Goal: Task Accomplishment & Management: Use online tool/utility

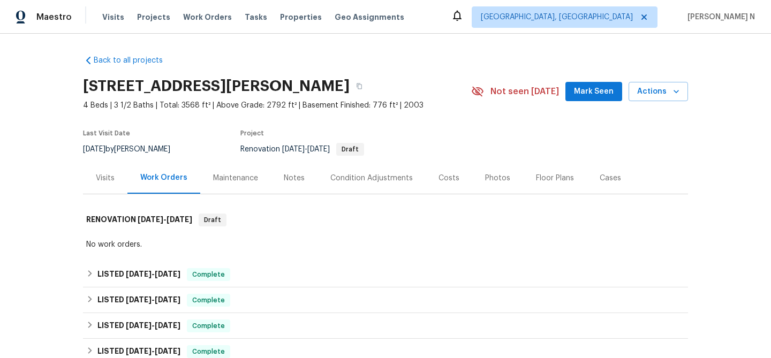
click at [237, 182] on div "Maintenance" at bounding box center [235, 178] width 45 height 11
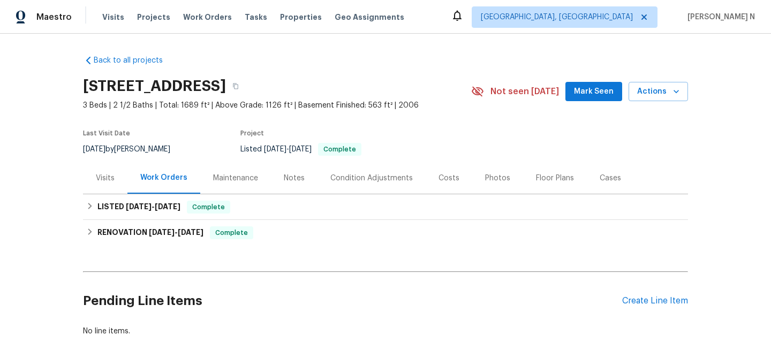
click at [239, 181] on div "Maintenance" at bounding box center [235, 178] width 45 height 11
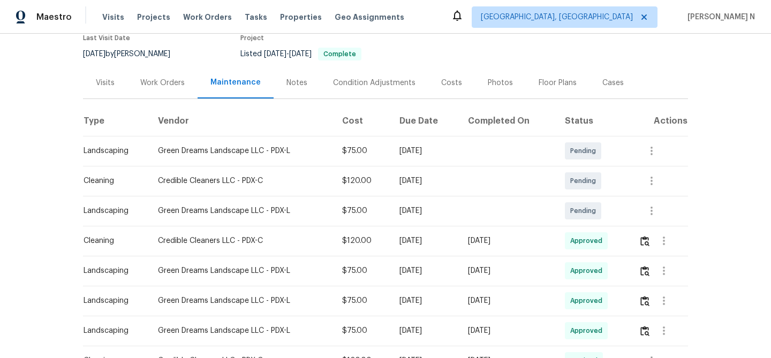
scroll to position [42, 0]
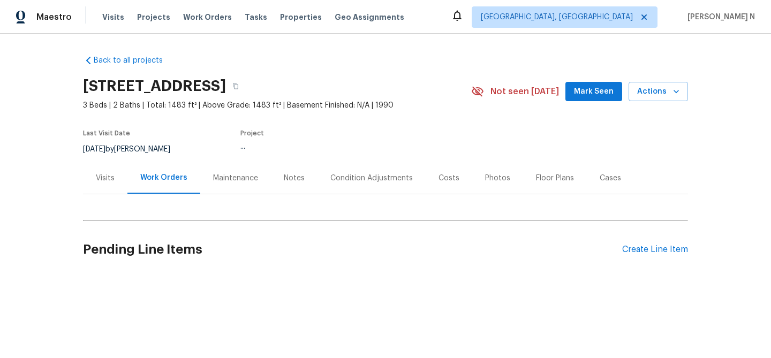
click at [241, 182] on div "Maintenance" at bounding box center [235, 178] width 45 height 11
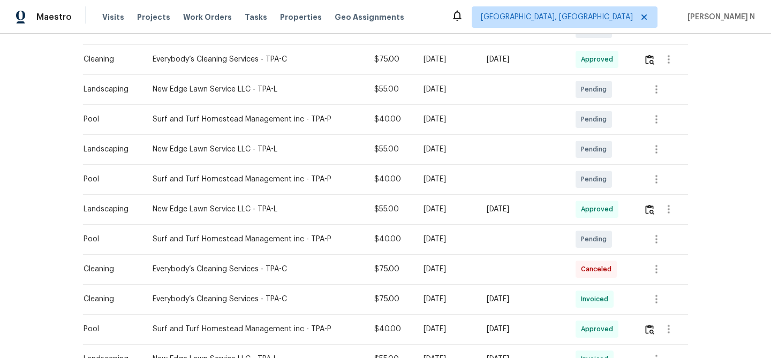
scroll to position [203, 0]
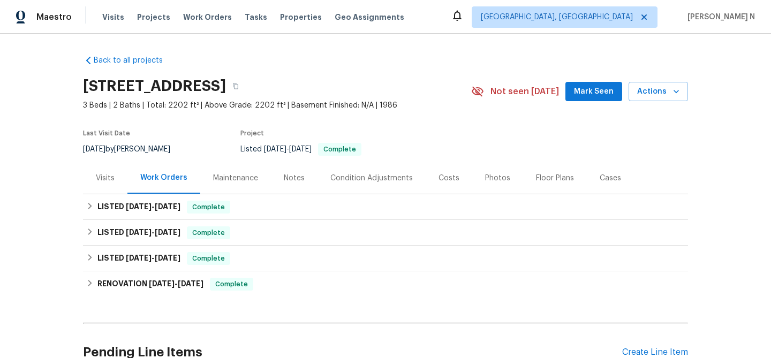
click at [213, 178] on div "Maintenance" at bounding box center [235, 178] width 45 height 11
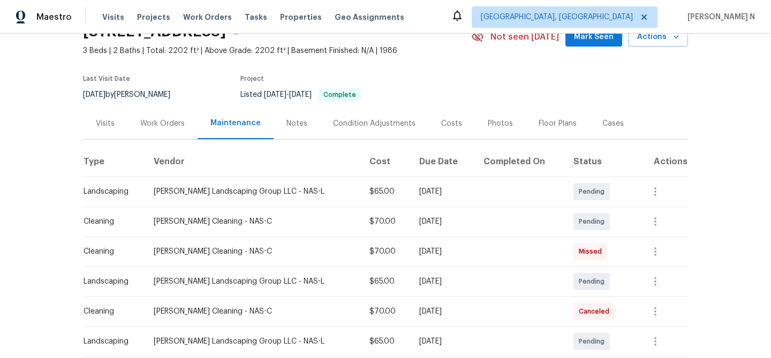
scroll to position [28, 0]
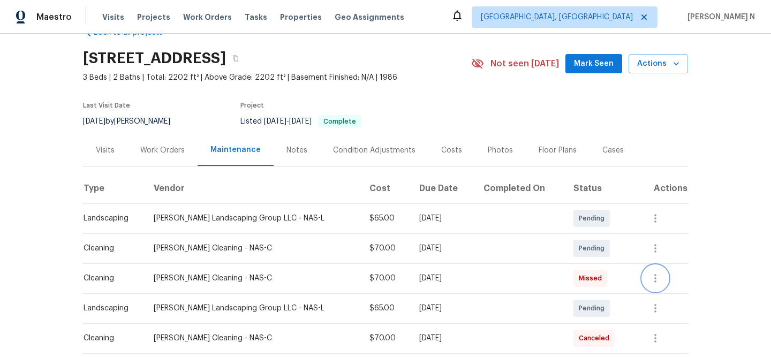
click at [659, 281] on icon "button" at bounding box center [655, 278] width 13 height 13
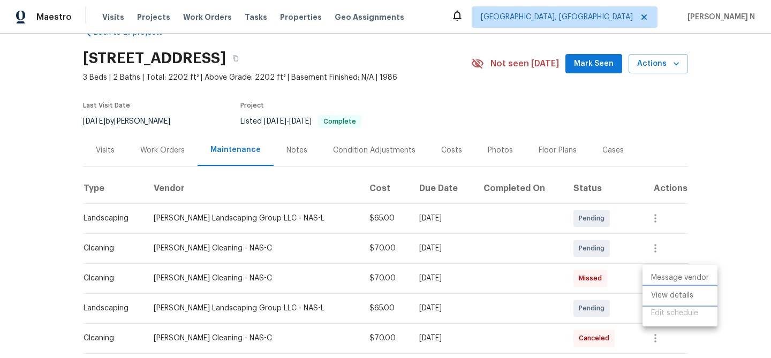
click at [660, 290] on li "View details" at bounding box center [679, 296] width 75 height 18
click at [623, 270] on div at bounding box center [385, 179] width 771 height 358
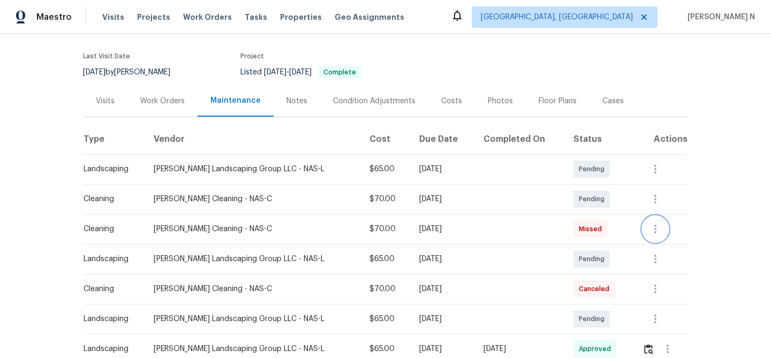
scroll to position [80, 0]
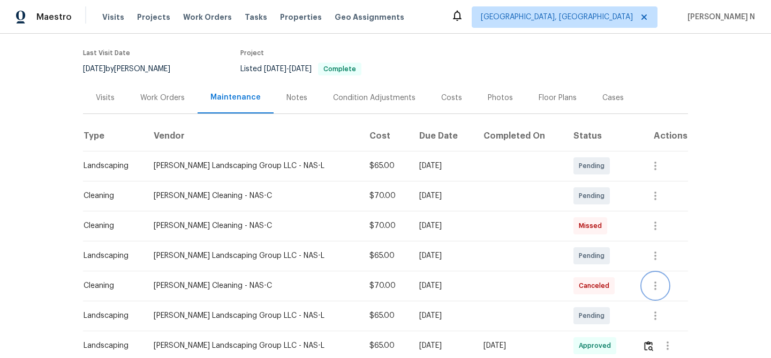
click at [656, 287] on icon "button" at bounding box center [655, 285] width 13 height 13
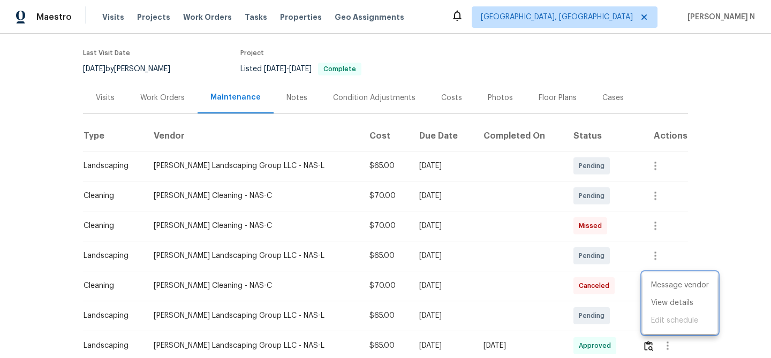
click at [627, 299] on div at bounding box center [385, 179] width 771 height 358
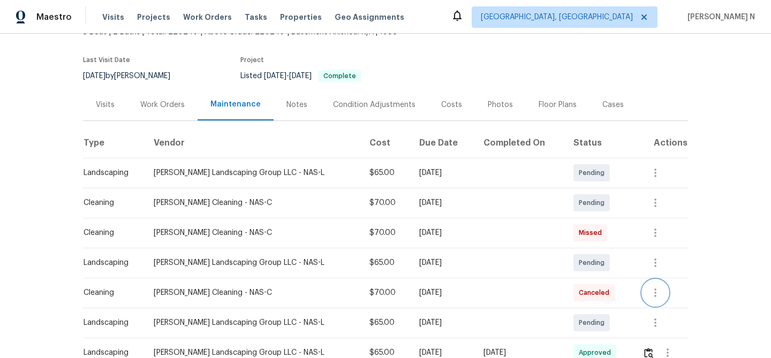
scroll to position [63, 0]
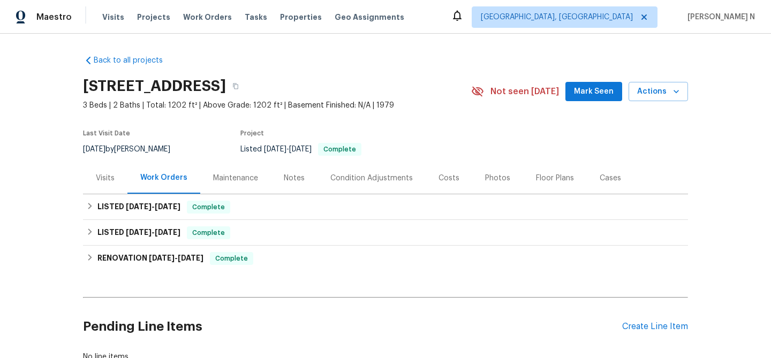
click at [221, 185] on div "Maintenance" at bounding box center [235, 178] width 71 height 32
click at [223, 177] on div "Maintenance" at bounding box center [235, 178] width 45 height 11
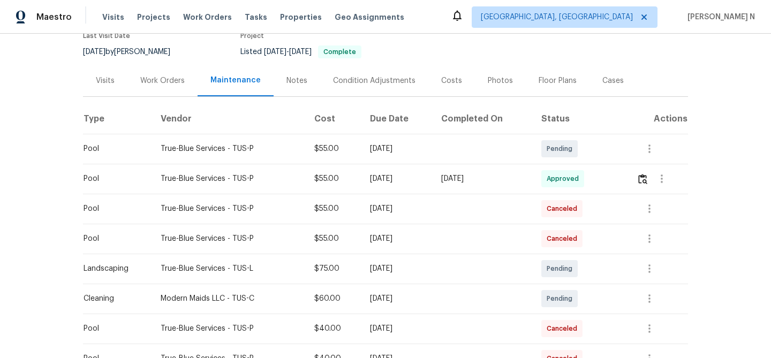
scroll to position [100, 0]
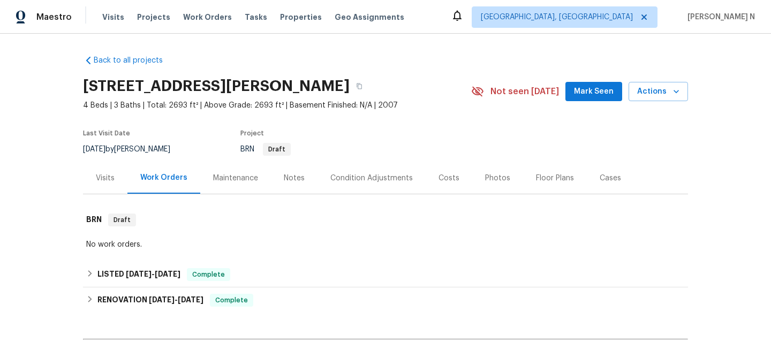
click at [245, 177] on div "Maintenance" at bounding box center [235, 178] width 45 height 11
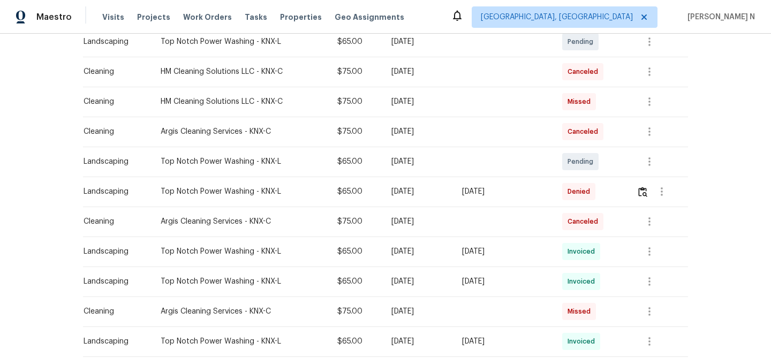
scroll to position [208, 0]
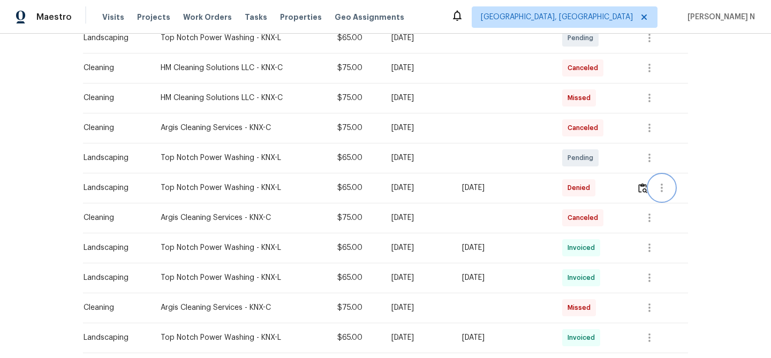
click at [657, 197] on button "button" at bounding box center [662, 188] width 26 height 26
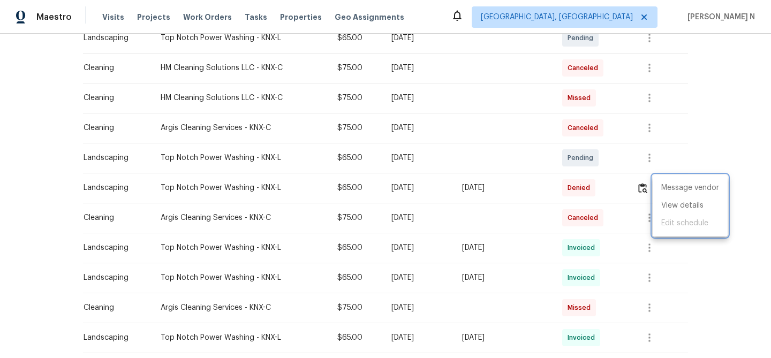
click at [646, 187] on div at bounding box center [385, 179] width 771 height 358
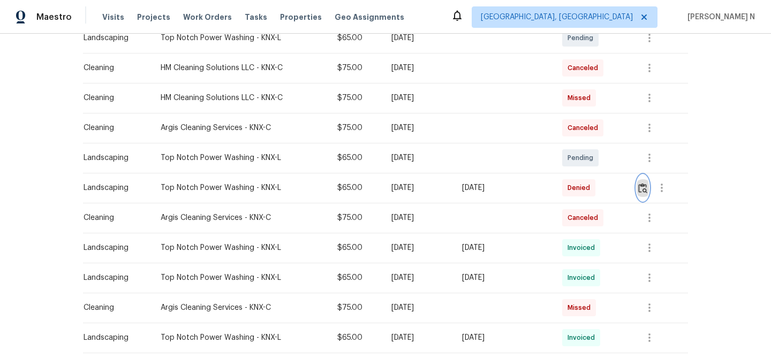
click at [646, 187] on img "button" at bounding box center [642, 188] width 9 height 10
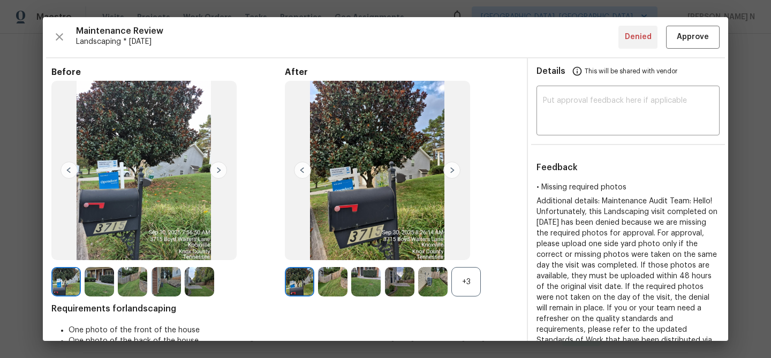
click at [469, 284] on div "+3" at bounding box center [465, 281] width 29 height 29
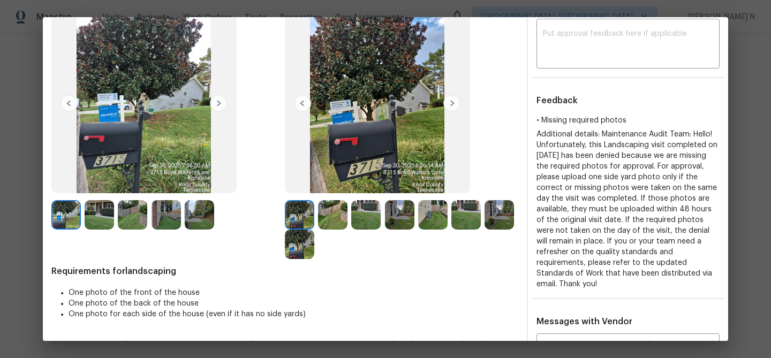
scroll to position [146, 0]
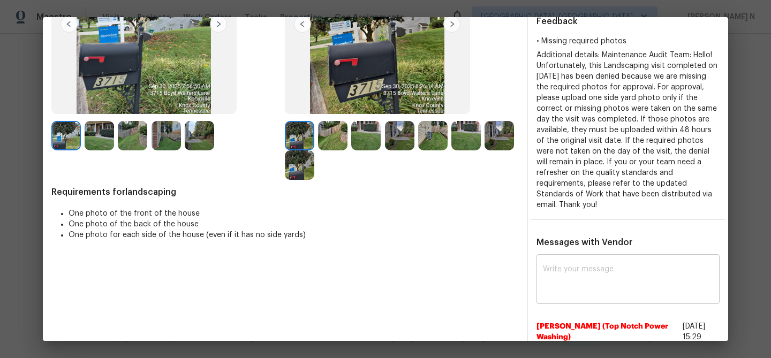
click at [598, 278] on textarea at bounding box center [628, 280] width 170 height 30
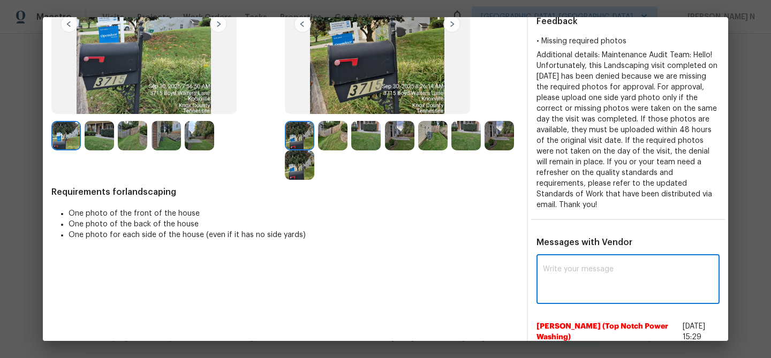
paste textarea "Maintenance Audit Team: Hello! Thank you for uploading the photo, after further…"
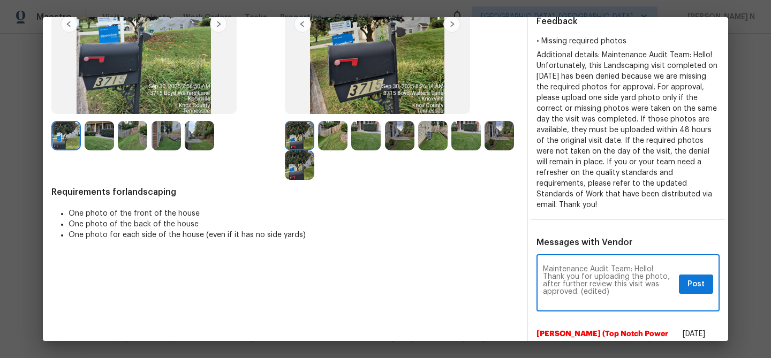
scroll to position [0, 0]
drag, startPoint x: 581, startPoint y: 290, endPoint x: 614, endPoint y: 290, distance: 33.2
click at [614, 290] on textarea "Maintenance Audit Team: Hello! Thank you for uploading the photo, after further…" at bounding box center [609, 283] width 132 height 37
type textarea "Maintenance Audit Team: Hello! Thank you for uploading the photo, after further…"
click at [691, 279] on span "Post" at bounding box center [695, 284] width 17 height 13
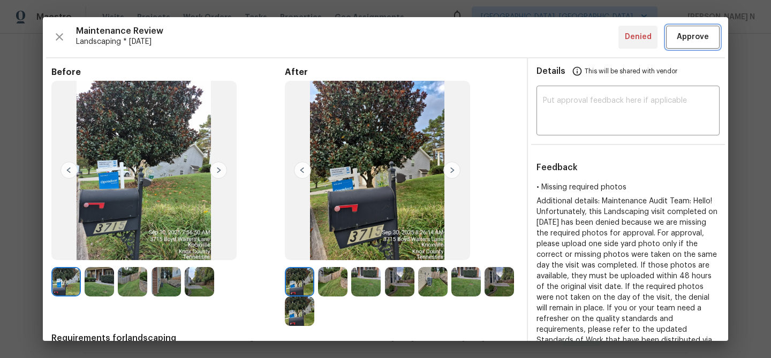
click at [701, 39] on span "Approve" at bounding box center [692, 37] width 32 height 13
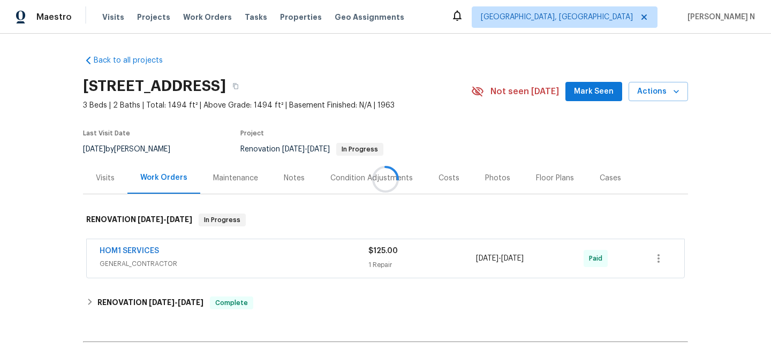
click at [241, 177] on div "Maintenance" at bounding box center [235, 178] width 45 height 11
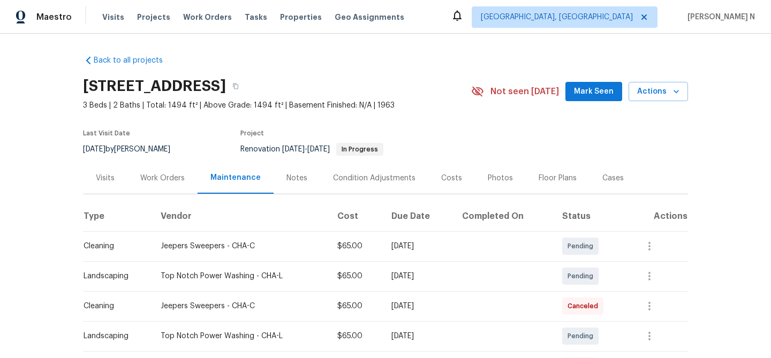
scroll to position [148, 0]
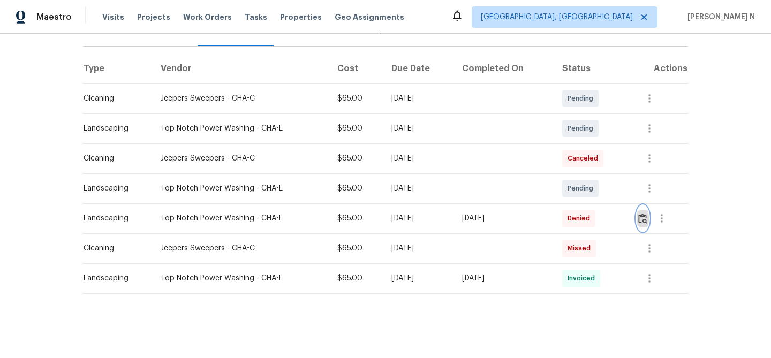
click at [645, 220] on img "button" at bounding box center [642, 219] width 9 height 10
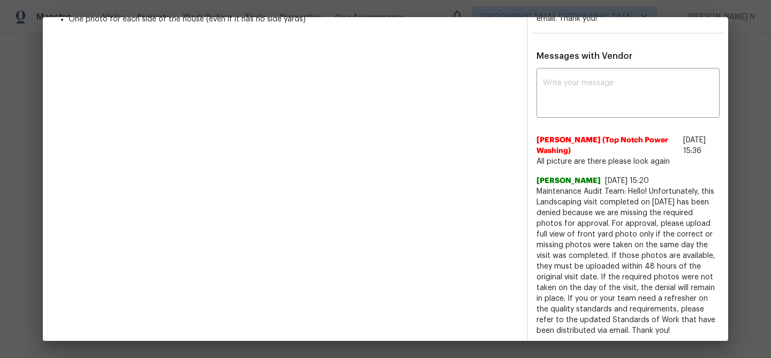
scroll to position [336, 0]
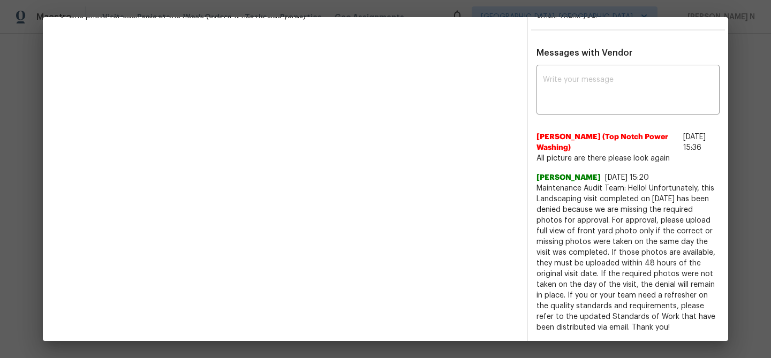
click at [551, 187] on span "Maintenance Audit Team: Hello! Unfortunately, this Landscaping visit completed …" at bounding box center [627, 258] width 183 height 150
drag, startPoint x: 551, startPoint y: 187, endPoint x: 646, endPoint y: 184, distance: 94.8
click at [646, 184] on span "Maintenance Audit Team: Hello! Unfortunately, this Landscaping visit completed …" at bounding box center [627, 258] width 183 height 150
copy span "Maintenance Audit Team: Hello!"
click at [593, 86] on textarea at bounding box center [628, 91] width 170 height 30
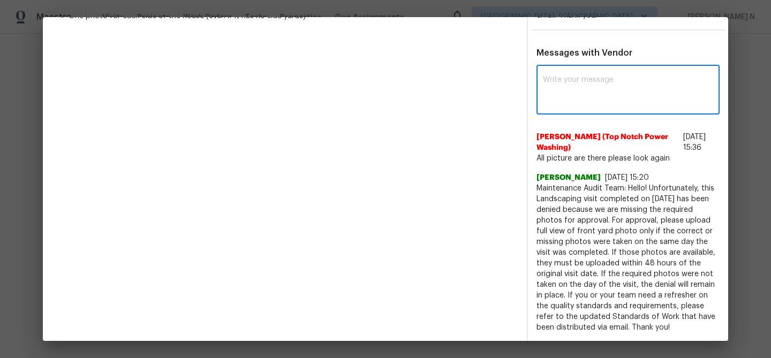
paste textarea "Maintenance Audit Team: Hello!"
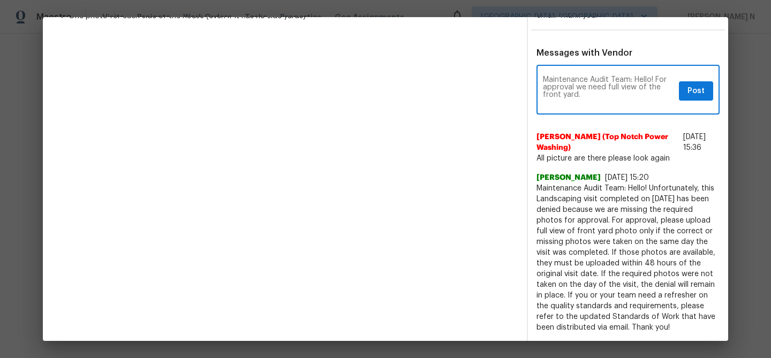
paste textarea "As per our updated SWO the photos must be uploaded within 48 hours of the origi…"
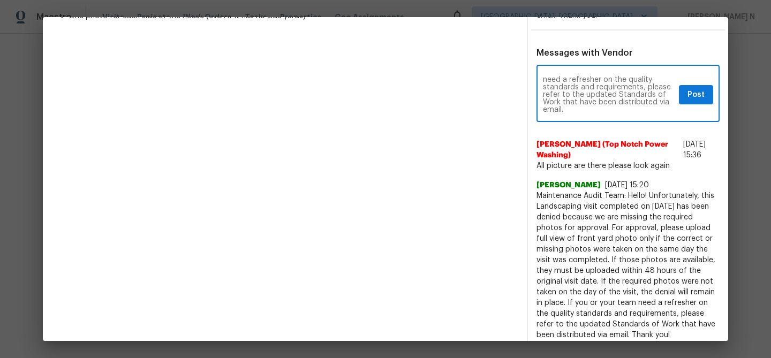
type textarea "Maintenance Audit Team: Hello! For approval we need full view of the front yard…"
click at [695, 95] on span "Post" at bounding box center [695, 94] width 17 height 13
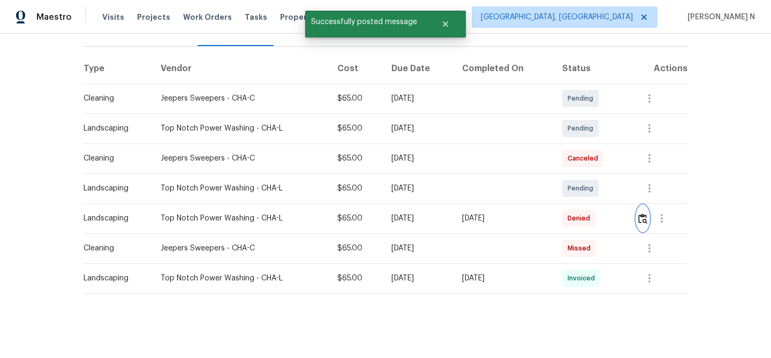
scroll to position [0, 0]
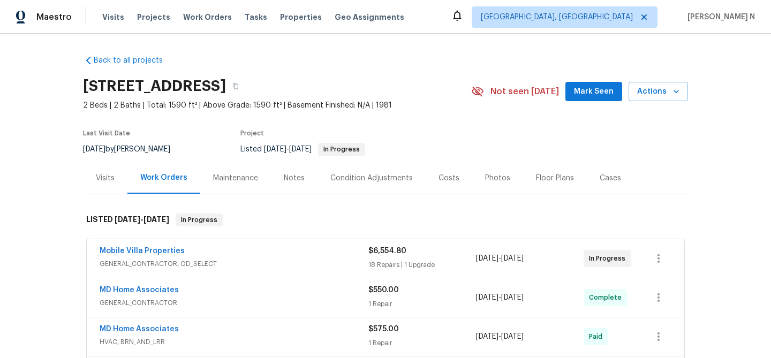
click at [238, 181] on div "Maintenance" at bounding box center [235, 178] width 45 height 11
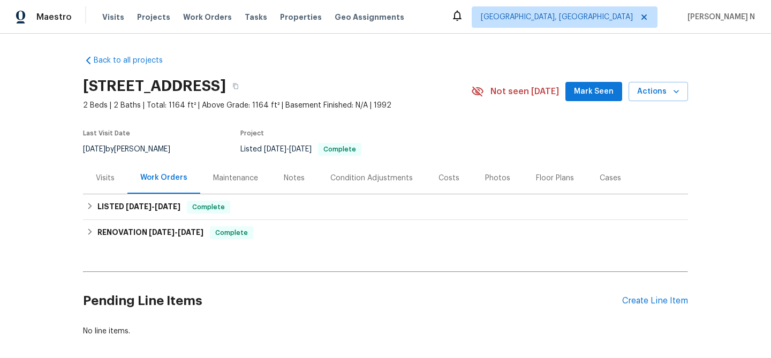
click at [228, 177] on div "Maintenance" at bounding box center [235, 178] width 45 height 11
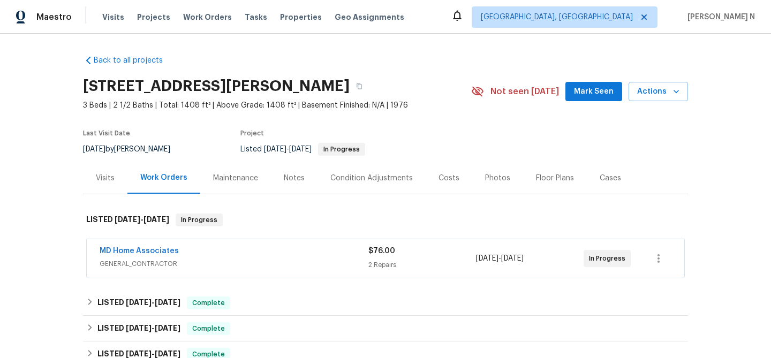
click at [220, 170] on div "Maintenance" at bounding box center [235, 178] width 71 height 32
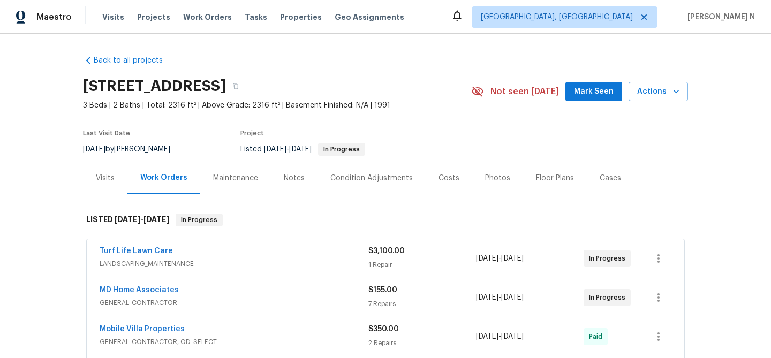
click at [228, 184] on div "Maintenance" at bounding box center [235, 178] width 71 height 32
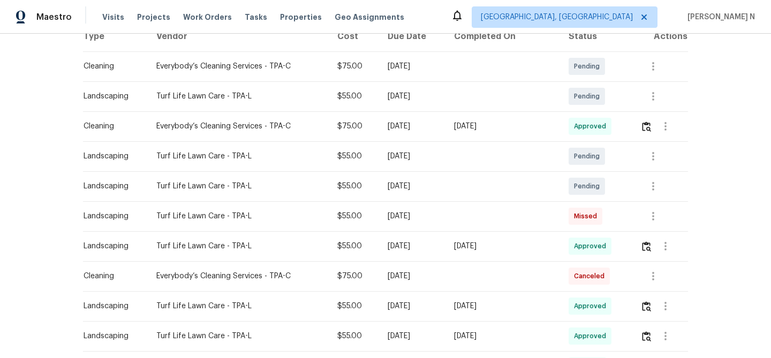
scroll to position [138, 0]
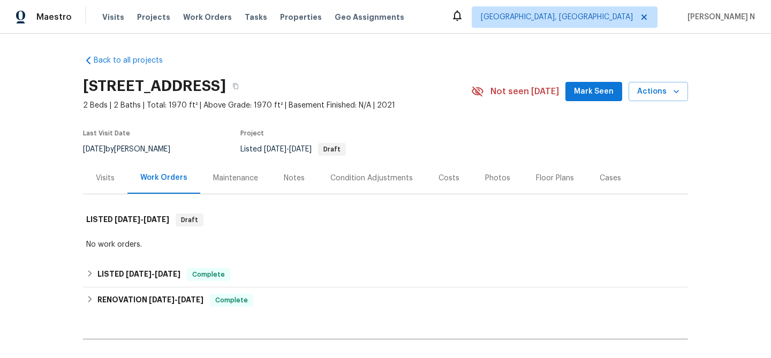
click at [234, 179] on div "Maintenance" at bounding box center [235, 178] width 45 height 11
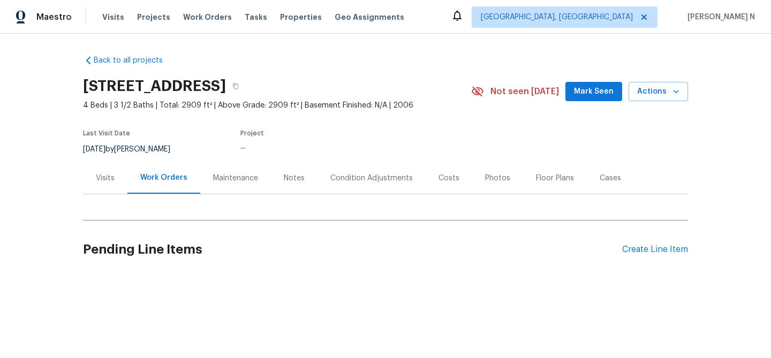
click at [253, 187] on div "Maintenance" at bounding box center [235, 178] width 71 height 32
click at [245, 185] on div "Maintenance" at bounding box center [235, 178] width 71 height 32
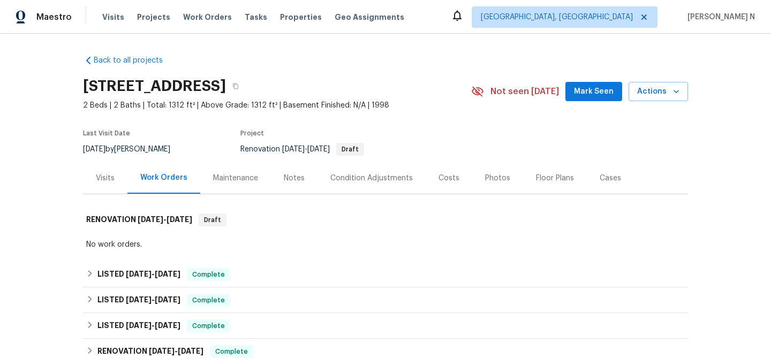
click at [247, 176] on div "Maintenance" at bounding box center [235, 178] width 45 height 11
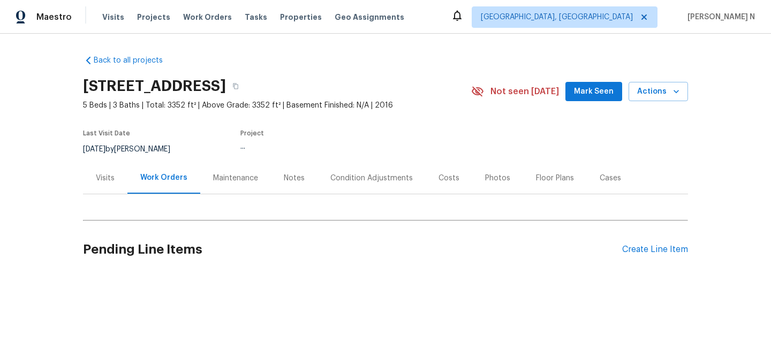
click at [200, 184] on div "Maintenance" at bounding box center [235, 178] width 71 height 32
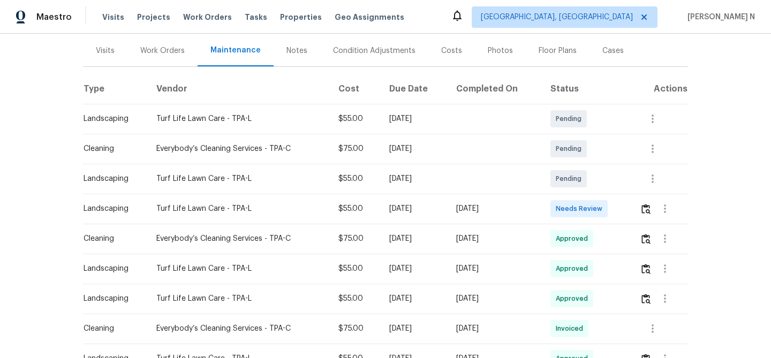
scroll to position [136, 0]
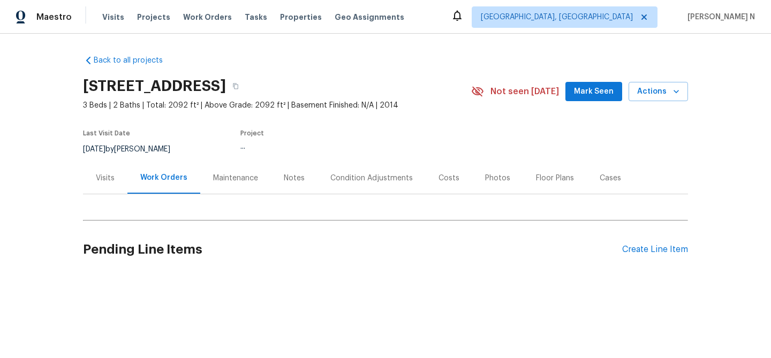
click at [222, 166] on div "Maintenance" at bounding box center [235, 178] width 71 height 32
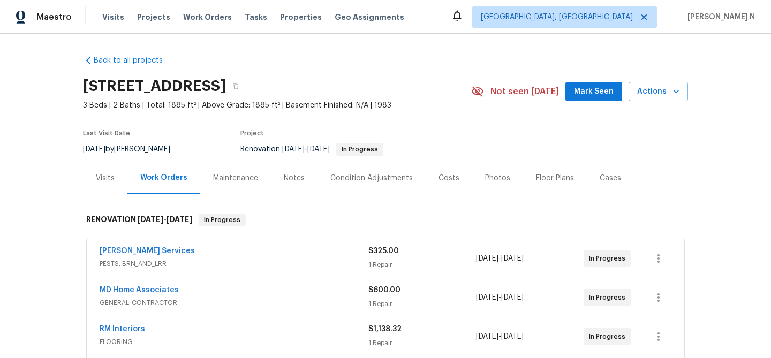
click at [238, 178] on div "Maintenance" at bounding box center [235, 178] width 45 height 11
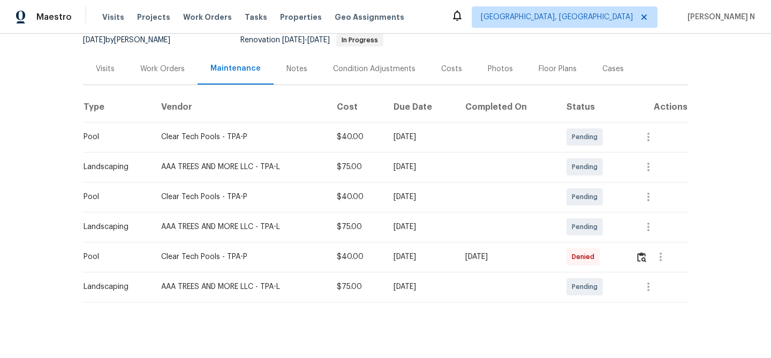
scroll to position [118, 0]
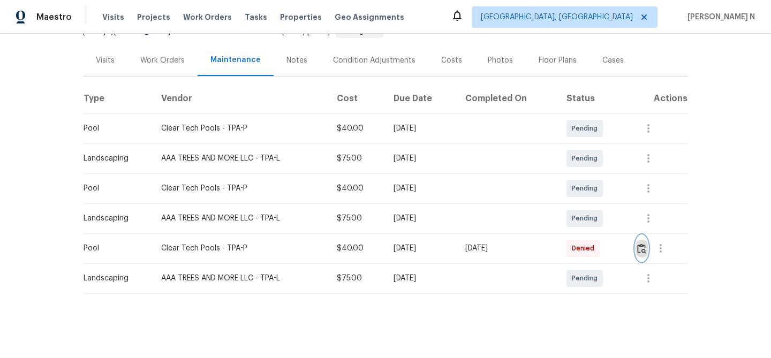
click at [646, 250] on img "button" at bounding box center [641, 248] width 9 height 10
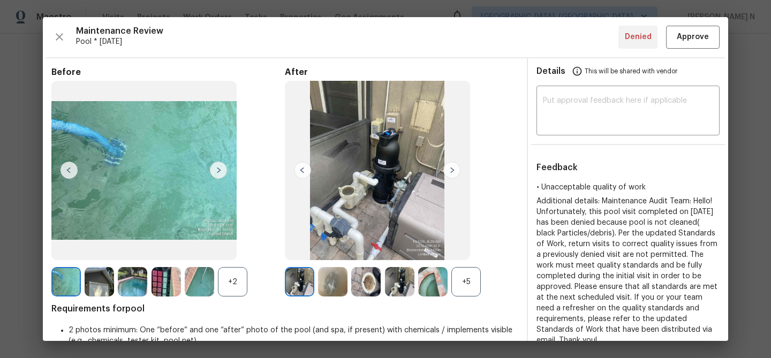
click at [465, 283] on div "+5" at bounding box center [465, 281] width 29 height 29
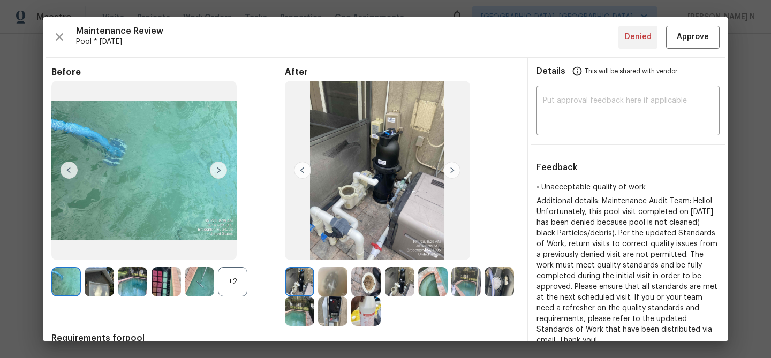
click at [236, 288] on div "+2" at bounding box center [232, 281] width 29 height 29
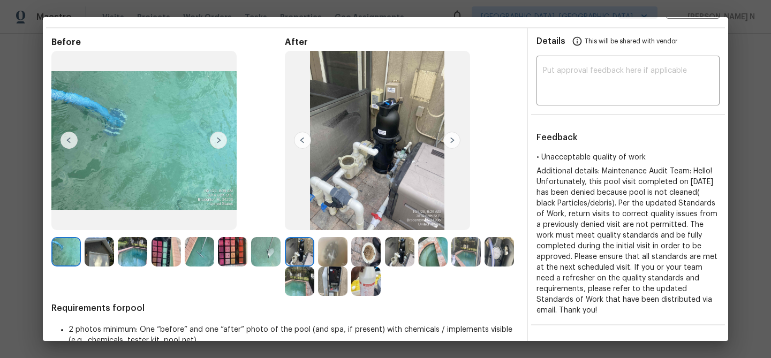
scroll to position [0, 0]
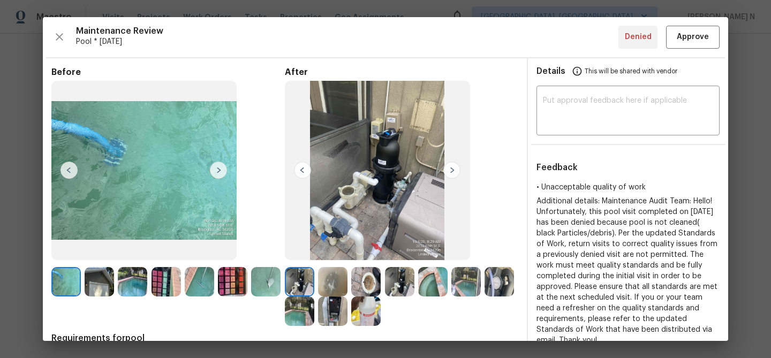
click at [330, 275] on img at bounding box center [332, 281] width 29 height 29
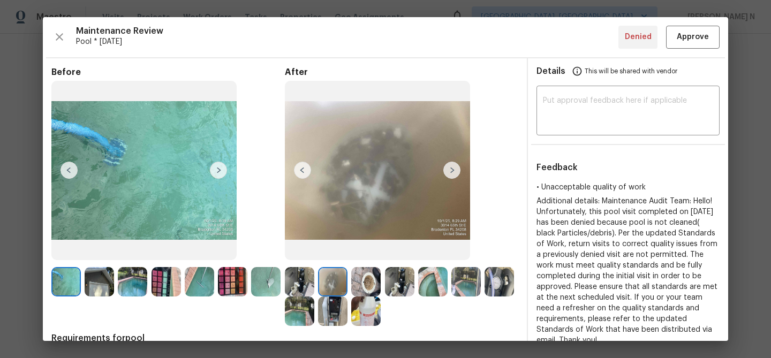
click at [467, 284] on img at bounding box center [465, 281] width 29 height 29
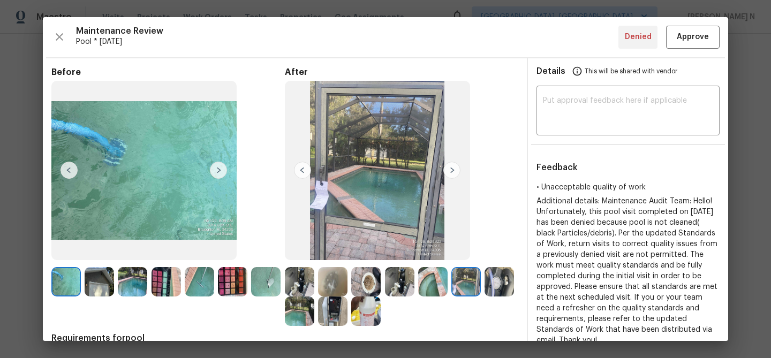
click at [299, 315] on img at bounding box center [299, 310] width 29 height 29
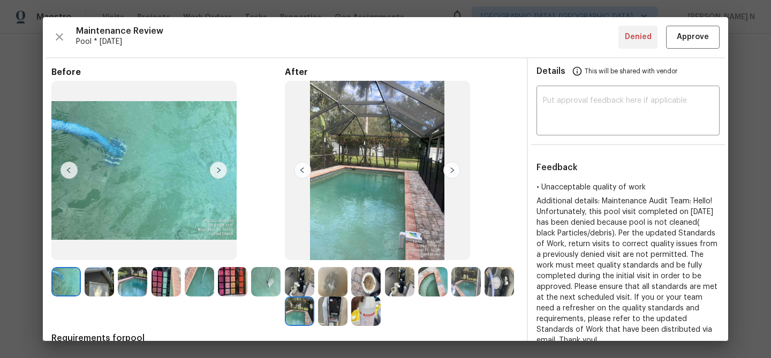
click at [441, 281] on img at bounding box center [432, 281] width 29 height 29
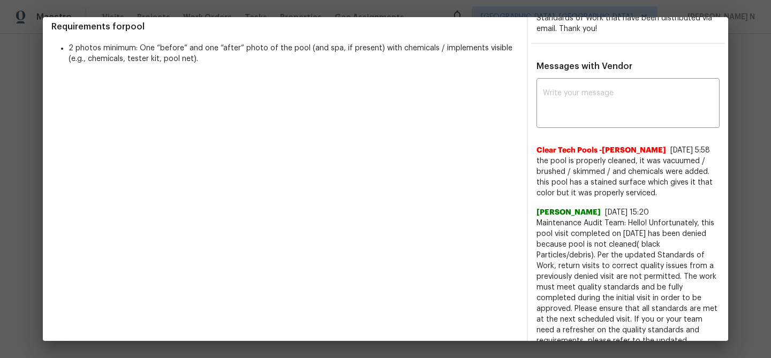
scroll to position [333, 0]
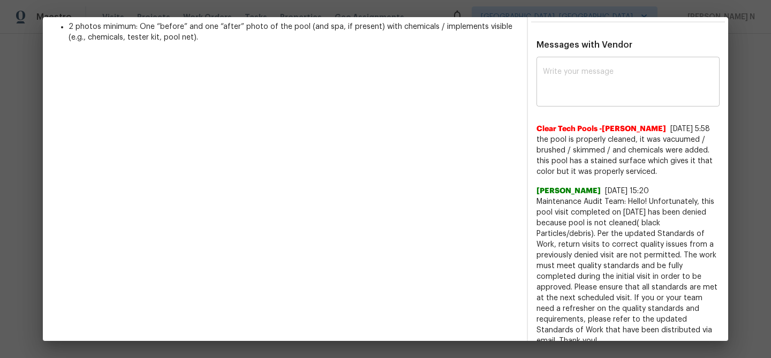
click at [591, 80] on textarea at bounding box center [628, 83] width 170 height 30
paste textarea "Maintenance Audit Team: Hello! Thank you for the feedback after further review …"
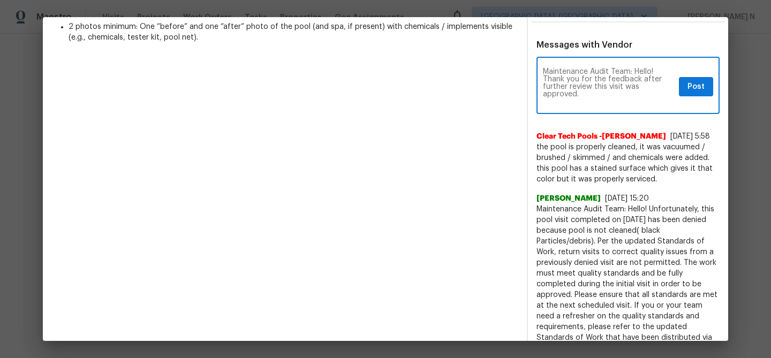
scroll to position [0, 0]
type textarea "Maintenance Audit Team: Hello! Thank you for the feedback after further review …"
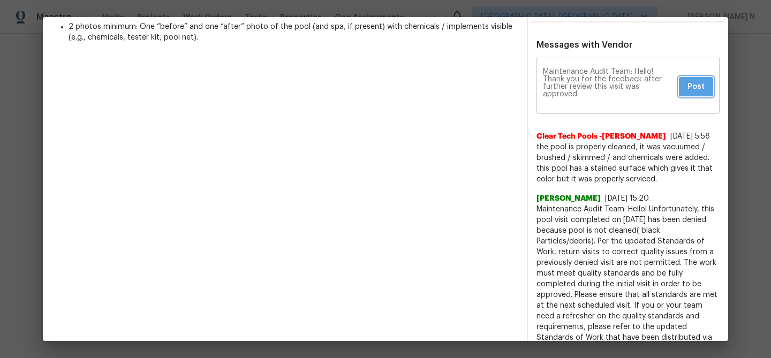
click at [699, 88] on span "Post" at bounding box center [695, 86] width 17 height 13
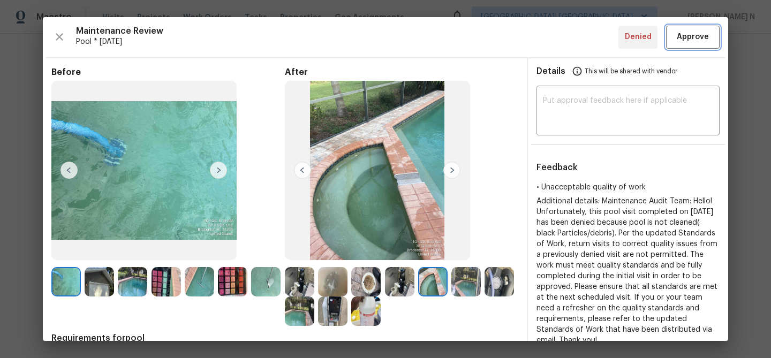
click at [699, 43] on span "Approve" at bounding box center [692, 37] width 32 height 13
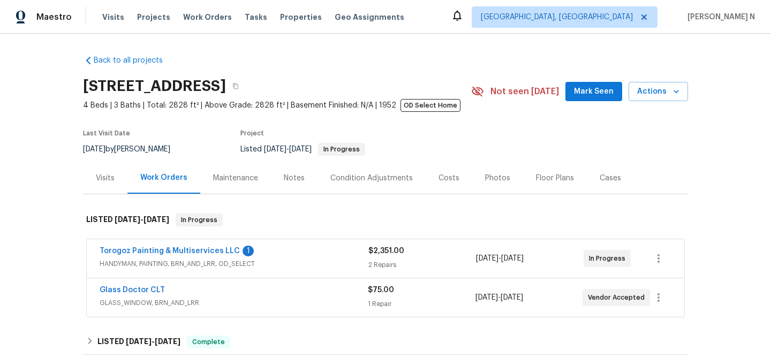
click at [226, 182] on div "Maintenance" at bounding box center [235, 178] width 45 height 11
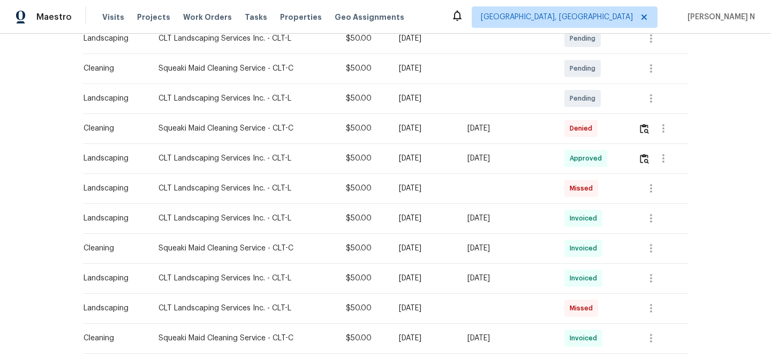
scroll to position [249, 0]
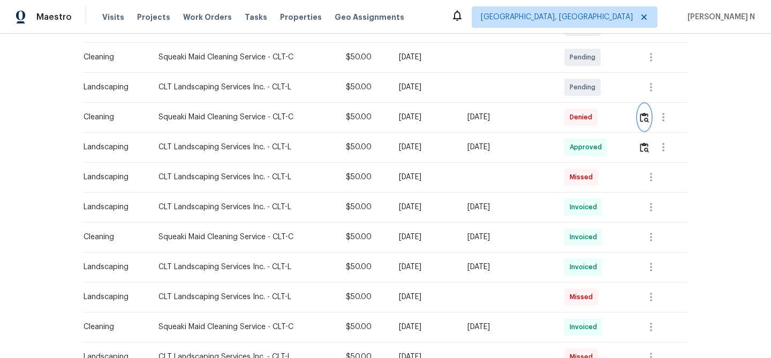
click at [648, 120] on img "button" at bounding box center [644, 117] width 9 height 10
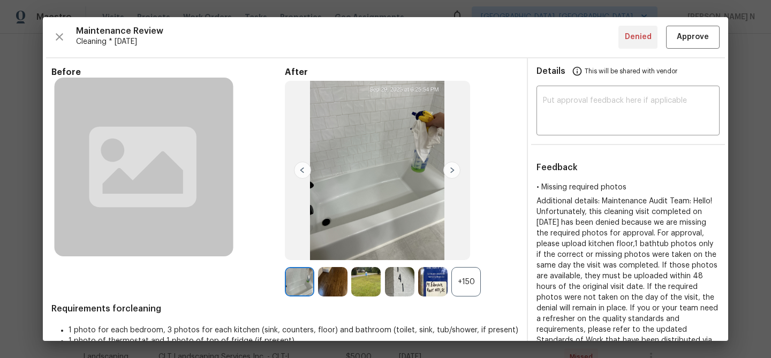
click at [468, 290] on div "+150" at bounding box center [465, 281] width 29 height 29
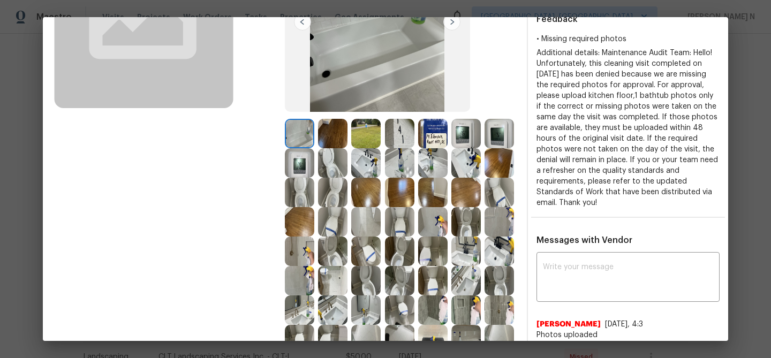
scroll to position [118, 0]
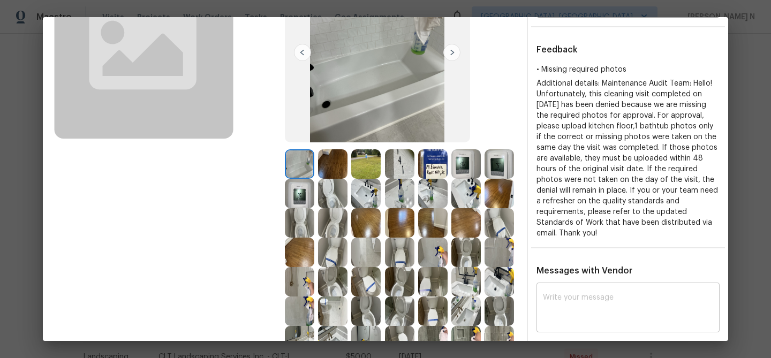
click at [579, 303] on textarea at bounding box center [628, 309] width 170 height 30
paste textarea "Maintenance Audit Team: Hello! Thank you for uploading the photo, after further…"
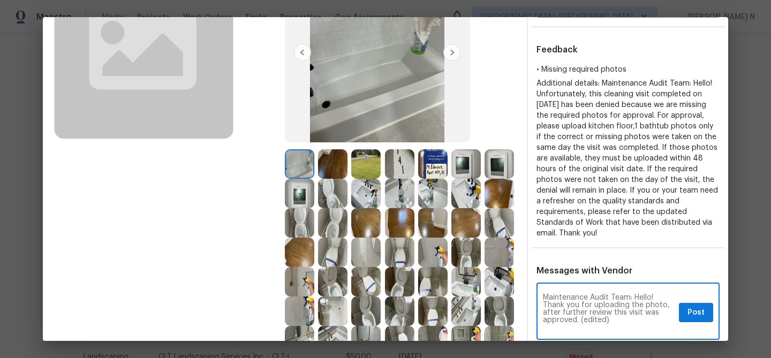
scroll to position [0, 0]
drag, startPoint x: 581, startPoint y: 319, endPoint x: 620, endPoint y: 320, distance: 39.1
click at [620, 320] on textarea "Maintenance Audit Team: Hello! Thank you for uploading the photo, after further…" at bounding box center [609, 312] width 132 height 37
type textarea "Maintenance Audit Team: Hello! Thank you for uploading the photo, after further…"
click at [694, 311] on span "Post" at bounding box center [695, 312] width 17 height 13
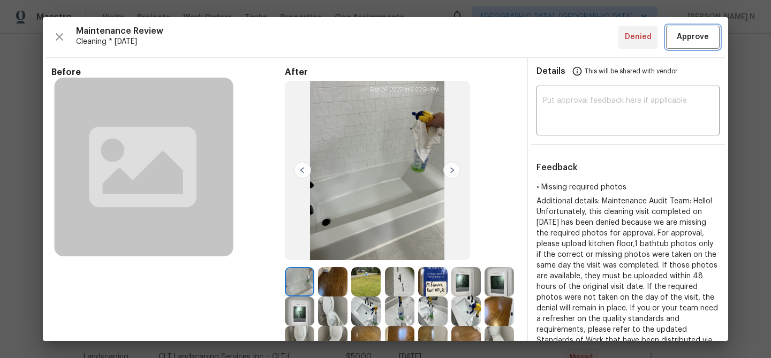
click at [684, 32] on span "Approve" at bounding box center [692, 37] width 32 height 13
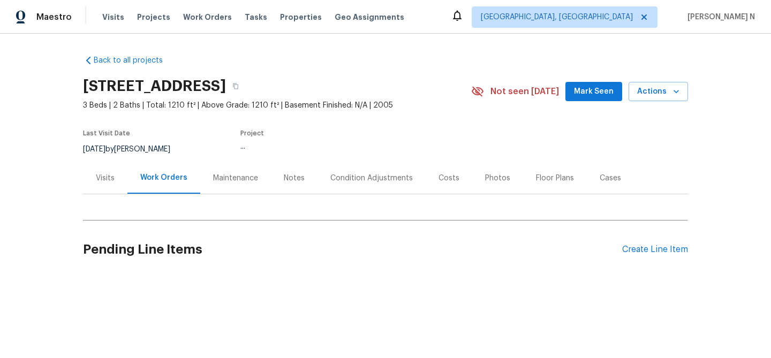
click at [246, 180] on div "Maintenance" at bounding box center [235, 178] width 45 height 11
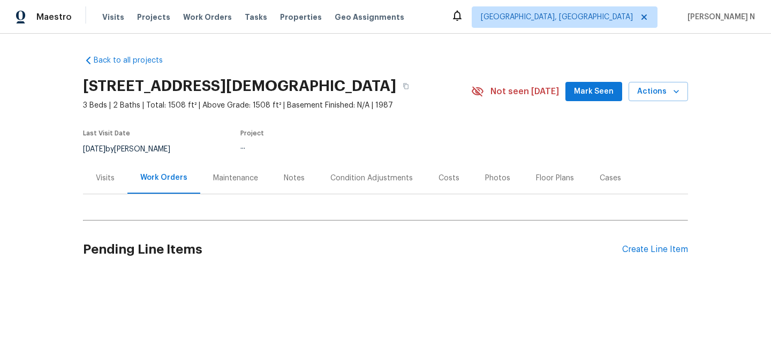
click at [227, 192] on div "Back to all projects [STREET_ADDRESS] 3 Beds | 2 Baths | Total: 1508 ft² | Abov…" at bounding box center [385, 165] width 605 height 237
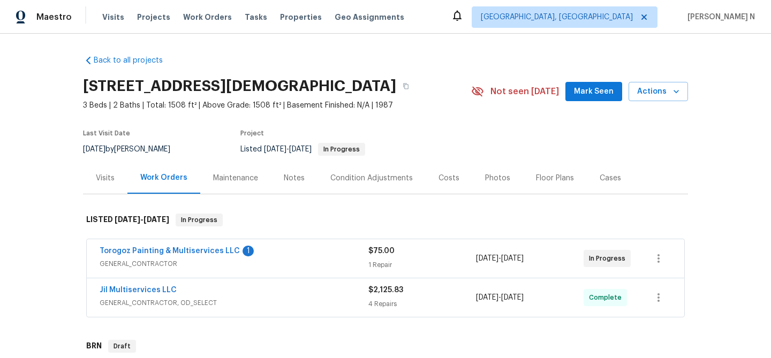
click at [254, 184] on div "Maintenance" at bounding box center [235, 178] width 45 height 11
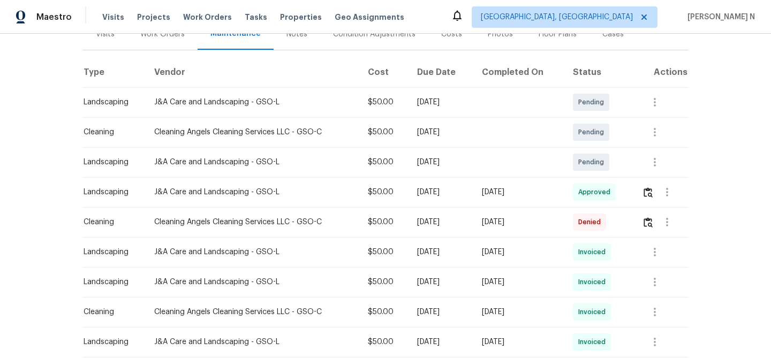
scroll to position [126, 0]
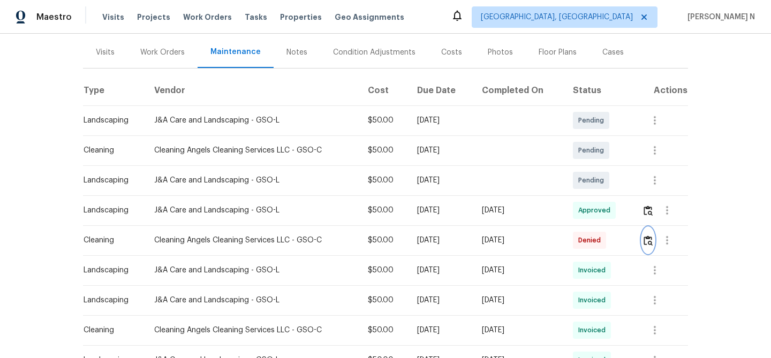
click at [652, 246] on img "button" at bounding box center [647, 240] width 9 height 10
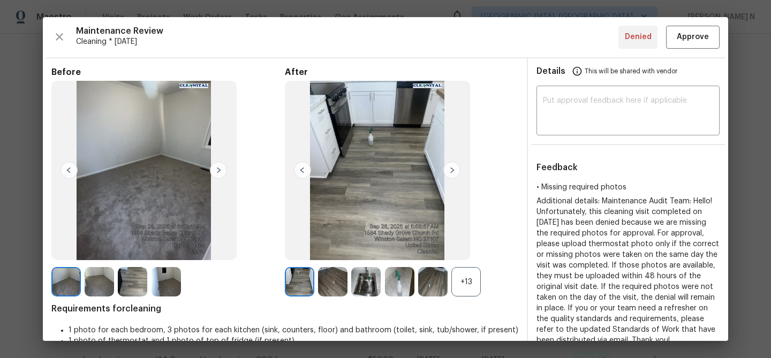
click at [465, 288] on div "+13" at bounding box center [465, 281] width 29 height 29
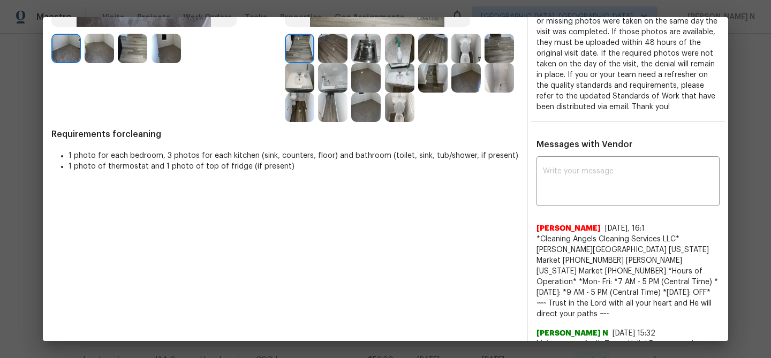
scroll to position [34, 0]
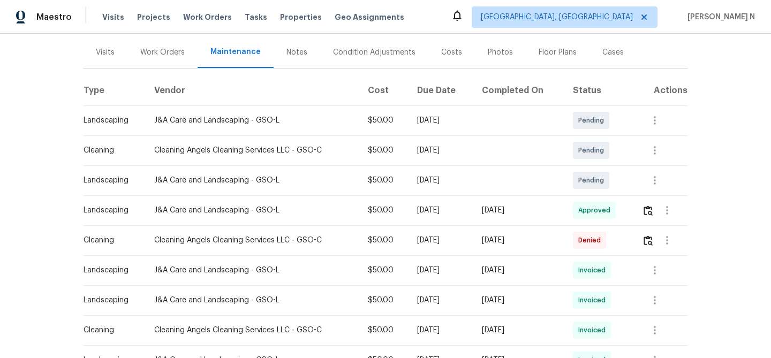
click at [460, 241] on td "Thu, Sep 25 2025" at bounding box center [440, 240] width 64 height 30
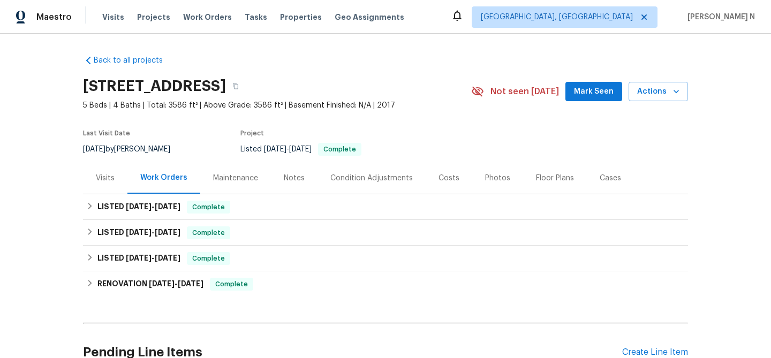
click at [235, 184] on div "Maintenance" at bounding box center [235, 178] width 71 height 32
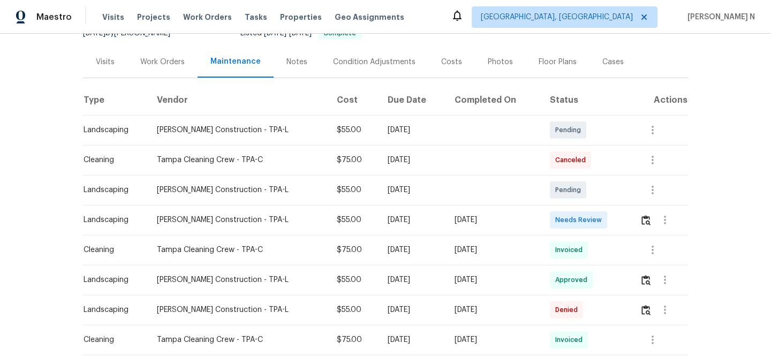
scroll to position [120, 0]
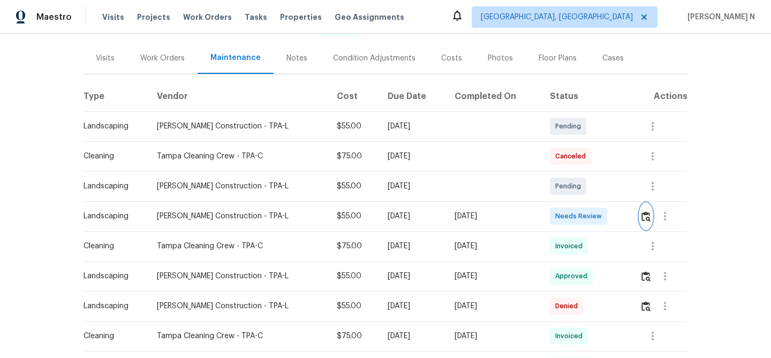
click at [643, 216] on img "button" at bounding box center [645, 216] width 9 height 10
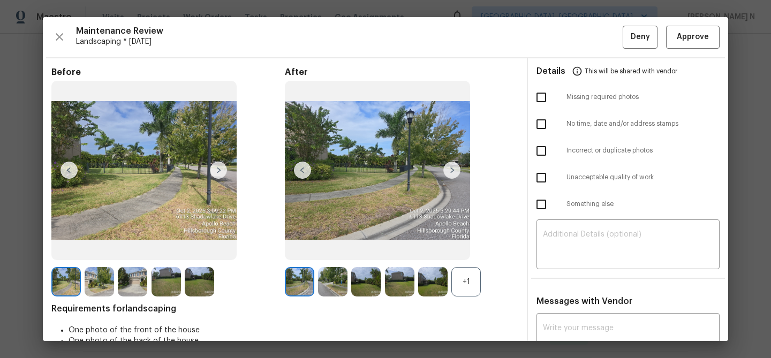
click at [479, 281] on div "+1" at bounding box center [465, 281] width 29 height 29
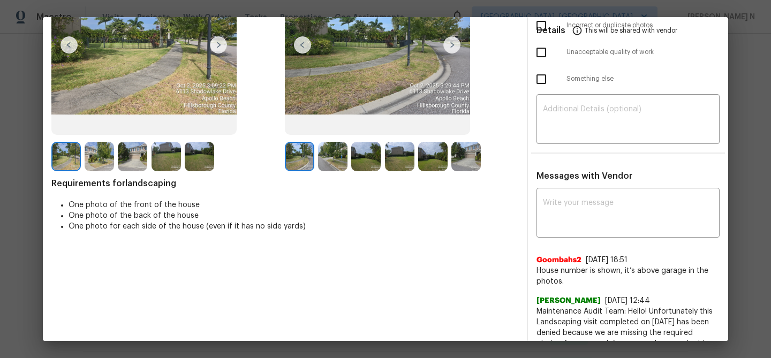
scroll to position [117, 0]
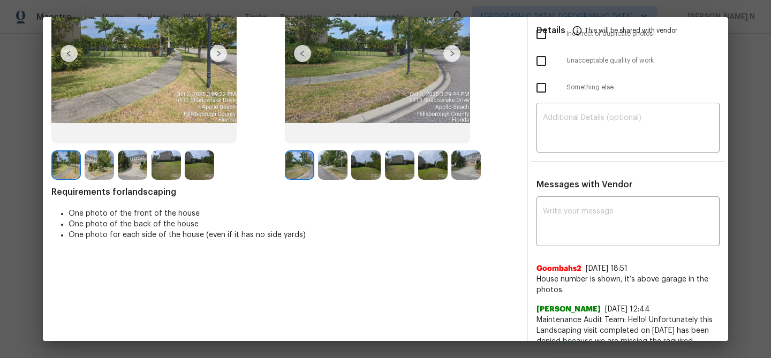
click at [132, 163] on img at bounding box center [132, 164] width 29 height 29
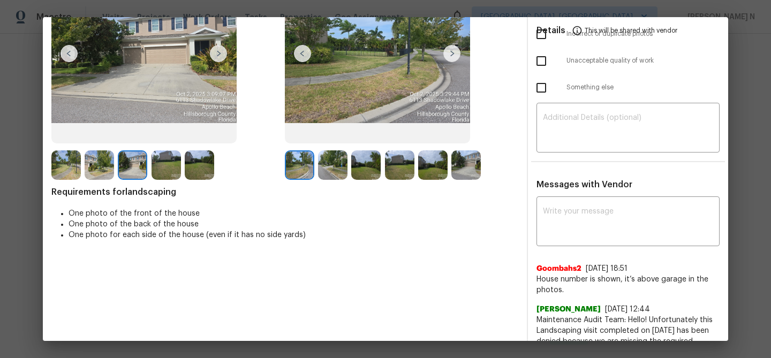
scroll to position [49, 0]
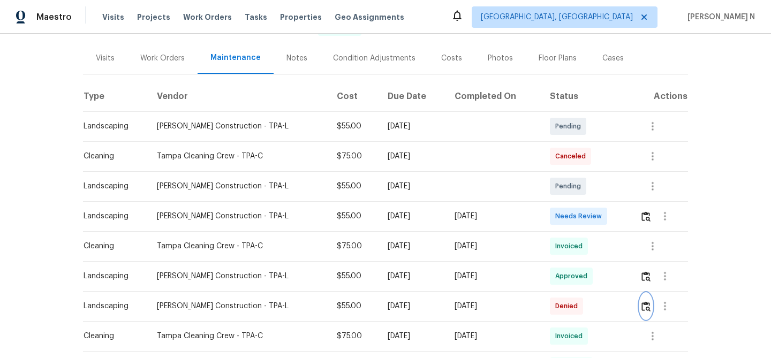
click at [643, 309] on img "button" at bounding box center [645, 306] width 9 height 10
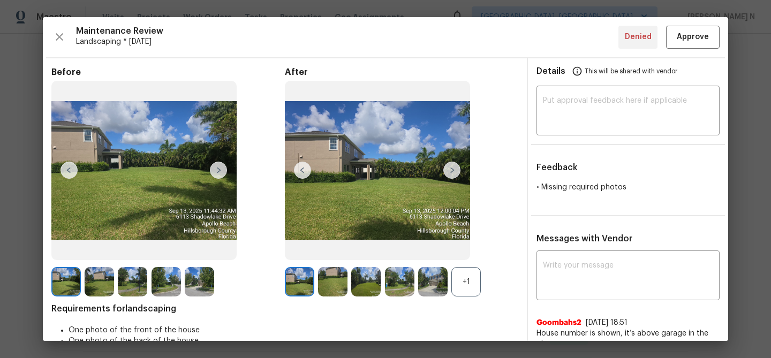
click at [459, 283] on div "+1" at bounding box center [465, 281] width 29 height 29
click at [432, 288] on img at bounding box center [432, 281] width 29 height 29
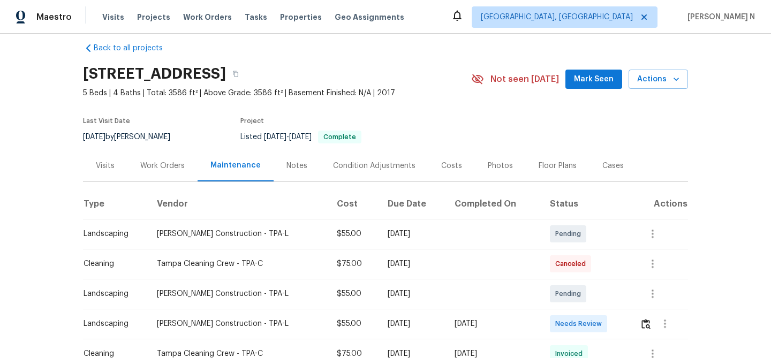
scroll to position [0, 0]
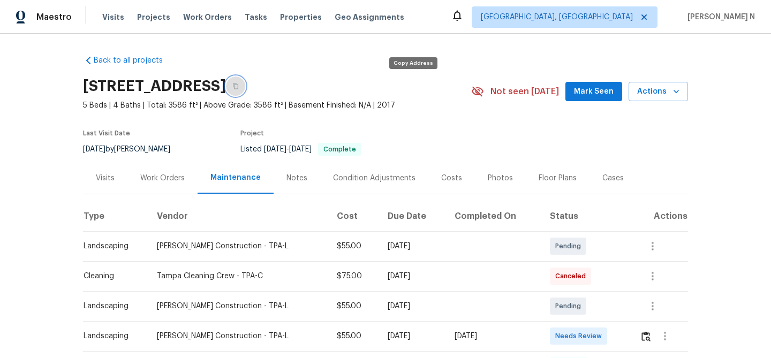
click at [239, 88] on icon "button" at bounding box center [235, 86] width 6 height 6
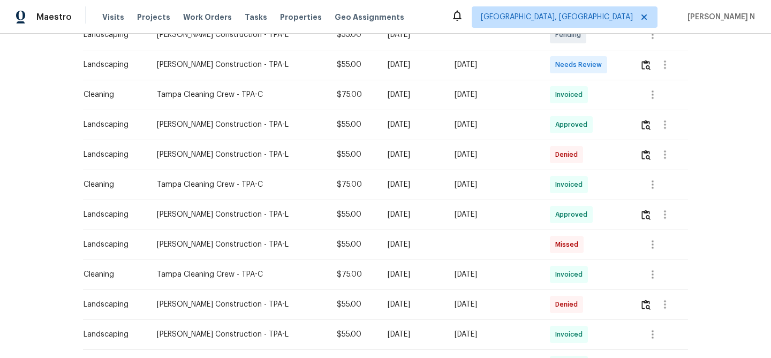
scroll to position [255, 0]
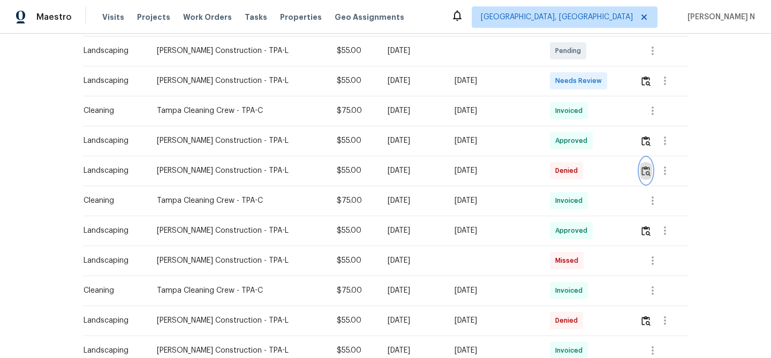
click at [644, 177] on button "button" at bounding box center [646, 171] width 12 height 26
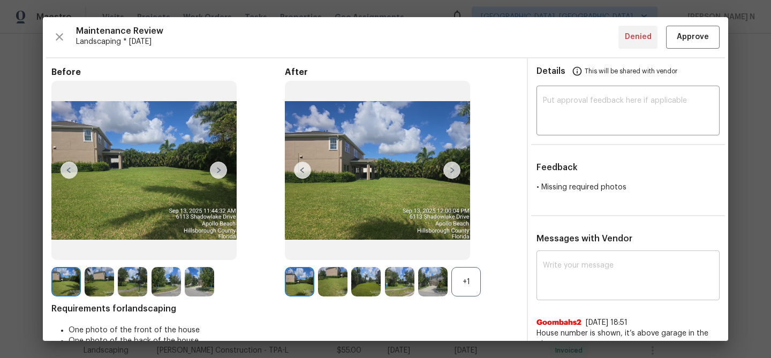
click at [602, 276] on textarea at bounding box center [628, 277] width 170 height 30
paste textarea "Maintenance Audit Team: Hello! Thank you for uploading the photo, after further…"
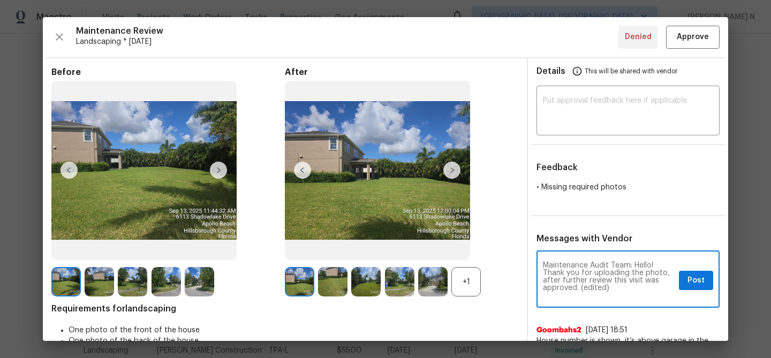
scroll to position [0, 0]
drag, startPoint x: 581, startPoint y: 288, endPoint x: 636, endPoint y: 288, distance: 55.1
click at [636, 288] on textarea "Maintenance Audit Team: Hello! Thank you for uploading the photo, after further…" at bounding box center [609, 280] width 132 height 37
type textarea "Maintenance Audit Team: Hello! Thank you for uploading the photo, after further…"
click at [696, 290] on div "Maintenance Audit Team: Hello! Thank you for uploading the photo, after further…" at bounding box center [627, 280] width 183 height 55
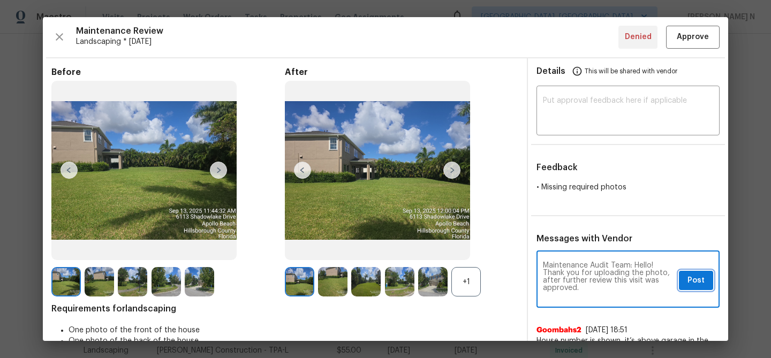
click at [697, 276] on span "Post" at bounding box center [695, 280] width 17 height 13
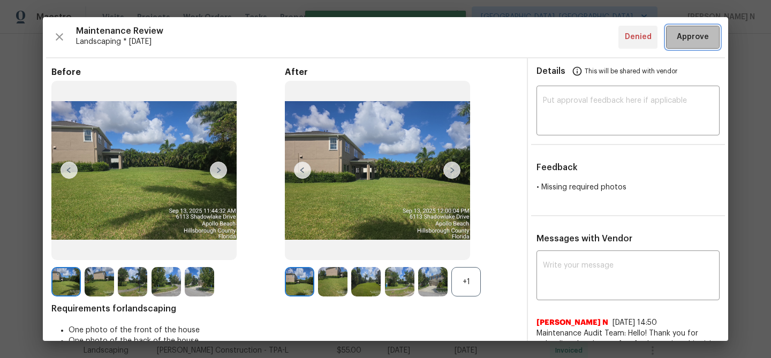
click at [696, 41] on span "Approve" at bounding box center [692, 37] width 32 height 13
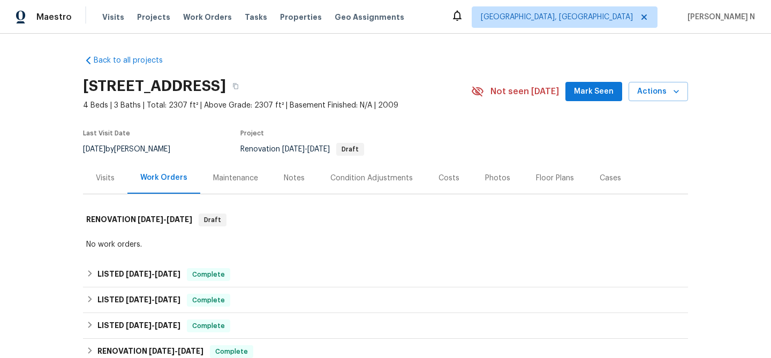
click at [242, 178] on div "Maintenance" at bounding box center [235, 178] width 45 height 11
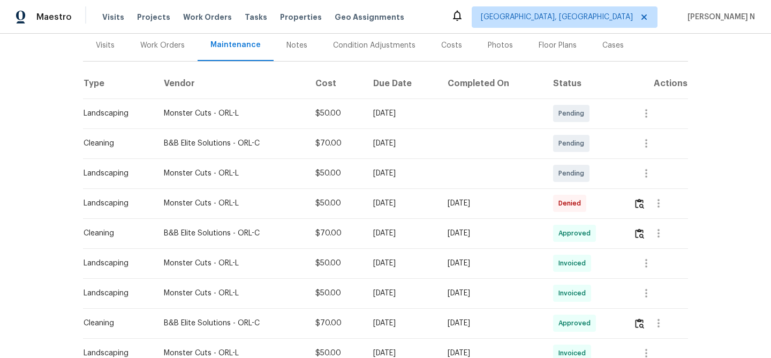
scroll to position [147, 0]
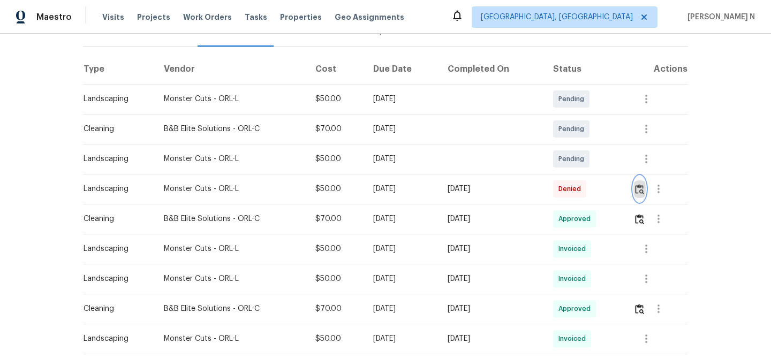
click at [644, 191] on img "button" at bounding box center [639, 189] width 9 height 10
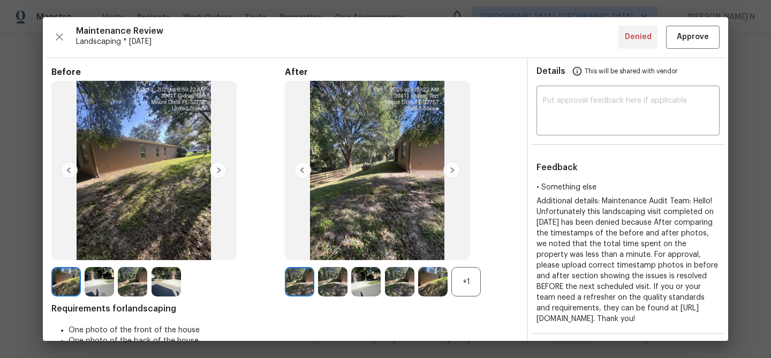
click at [468, 285] on div "+1" at bounding box center [465, 281] width 29 height 29
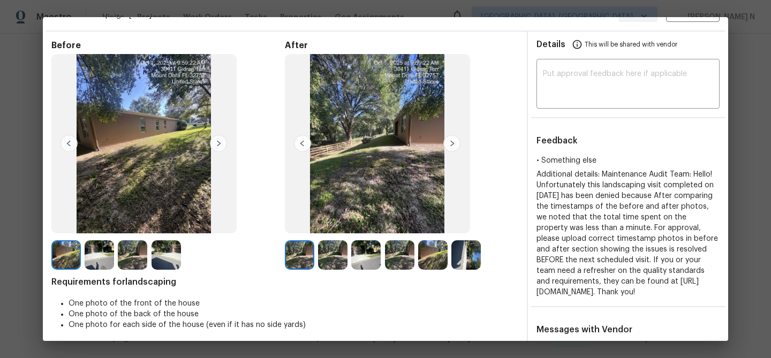
scroll to position [0, 0]
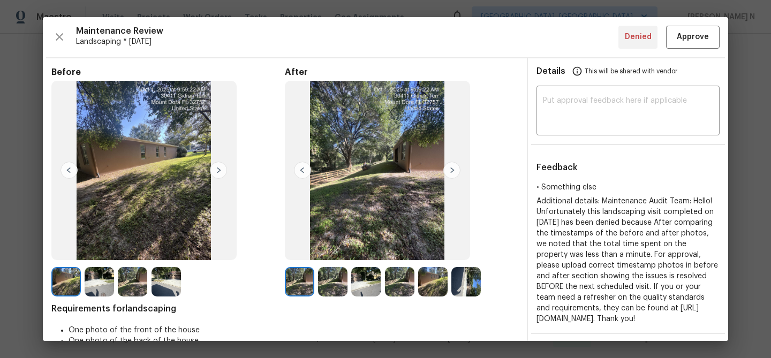
click at [475, 289] on img at bounding box center [465, 281] width 29 height 29
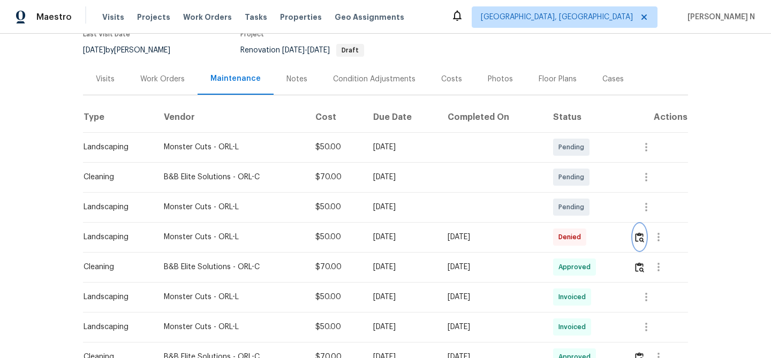
scroll to position [97, 0]
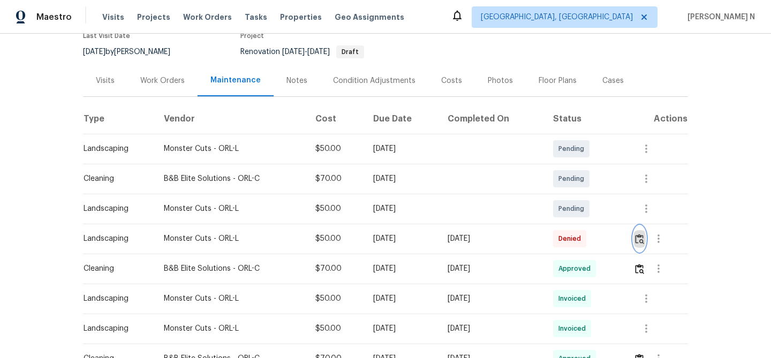
click at [643, 242] on img "button" at bounding box center [639, 239] width 9 height 10
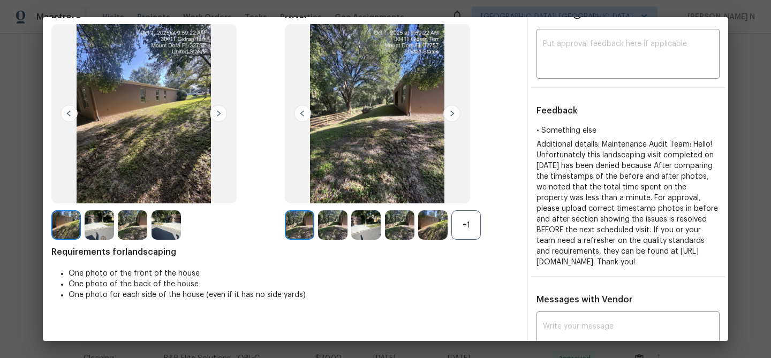
scroll to position [34, 0]
